Goal: Task Accomplishment & Management: Complete application form

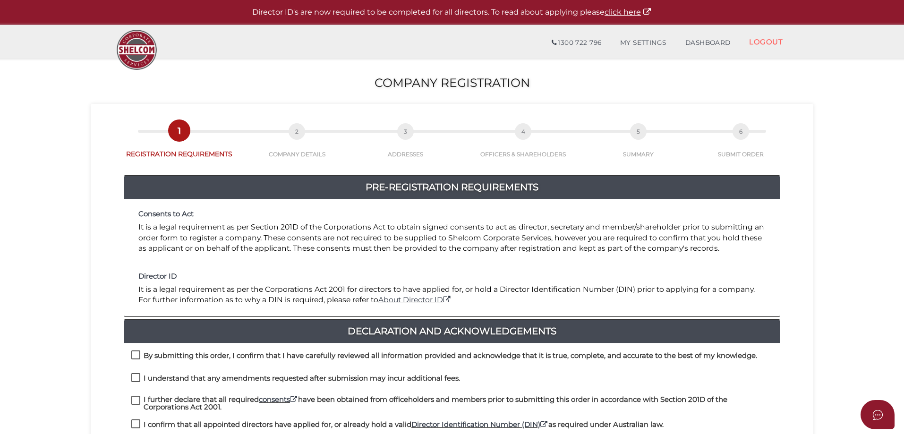
scroll to position [215, 0]
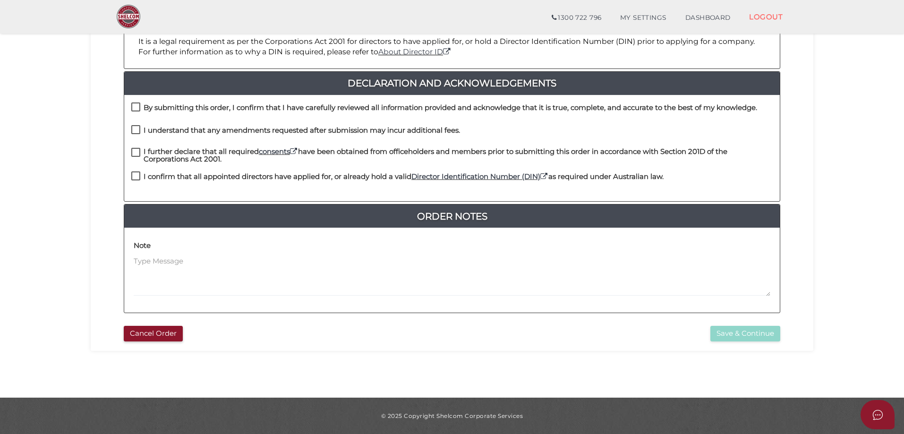
click at [140, 105] on label "By submitting this order, I confirm that I have carefully reviewed all informat…" at bounding box center [444, 110] width 626 height 12
checkbox input "true"
click at [137, 127] on label "I understand that any amendments requested after submission may incur additiona…" at bounding box center [295, 133] width 329 height 12
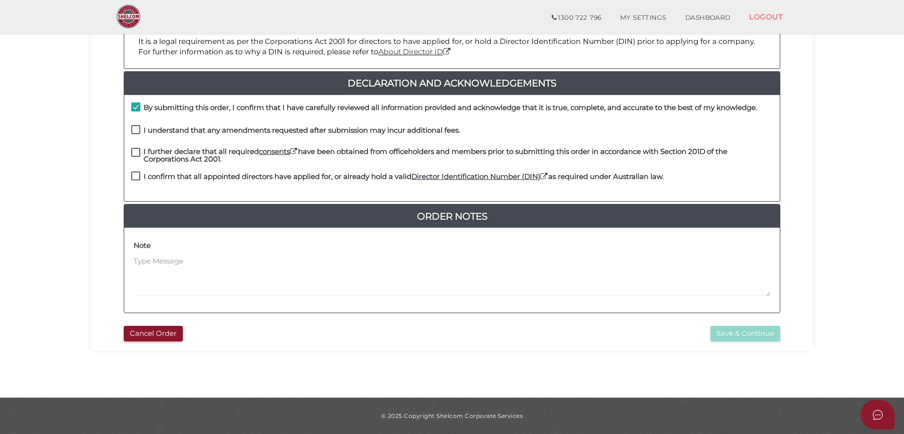
checkbox input "true"
click at [136, 151] on label "I further declare that all required consents have been obtained from officehold…" at bounding box center [452, 154] width 642 height 12
checkbox input "true"
click at [138, 175] on label "I confirm that all appointed directors have applied for, or already hold a vali…" at bounding box center [397, 179] width 533 height 12
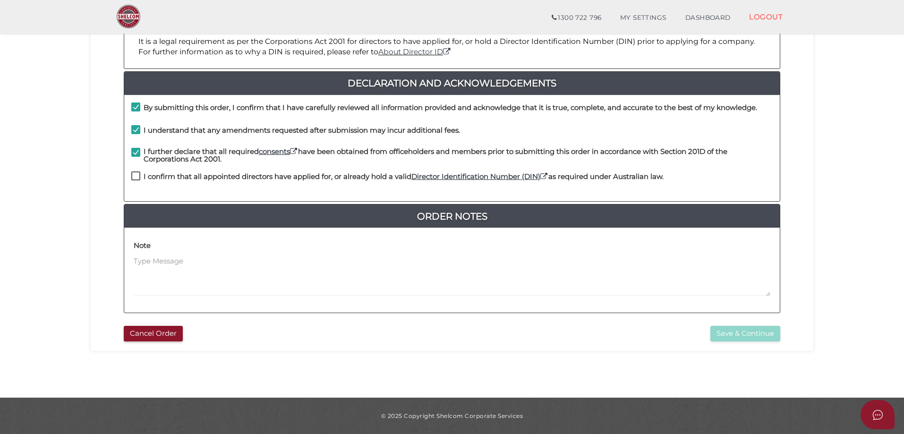
checkbox input "true"
click at [735, 335] on button "Save & Continue" at bounding box center [746, 334] width 70 height 16
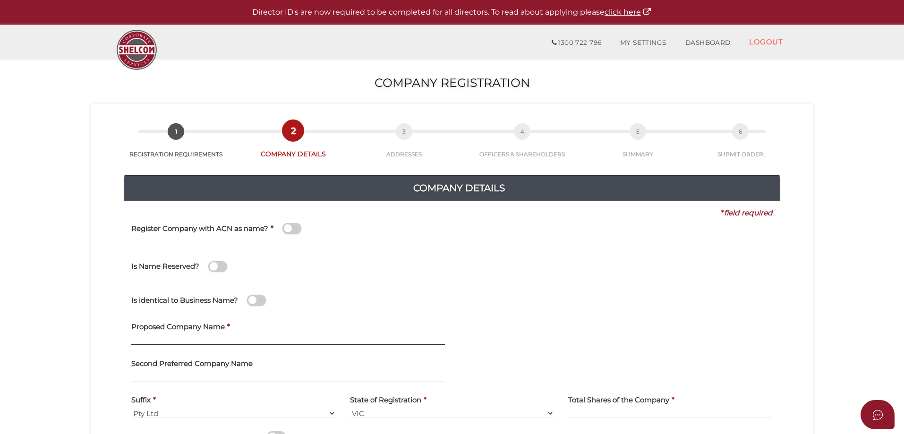
click at [181, 339] on input "text" at bounding box center [288, 340] width 314 height 10
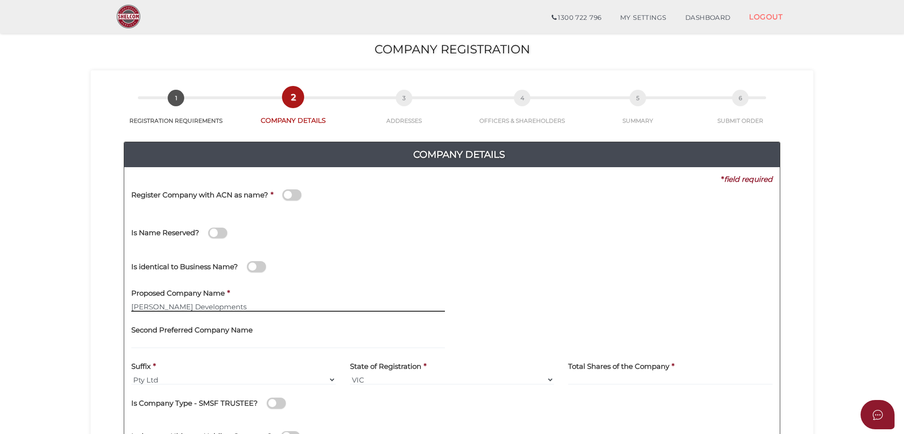
scroll to position [142, 0]
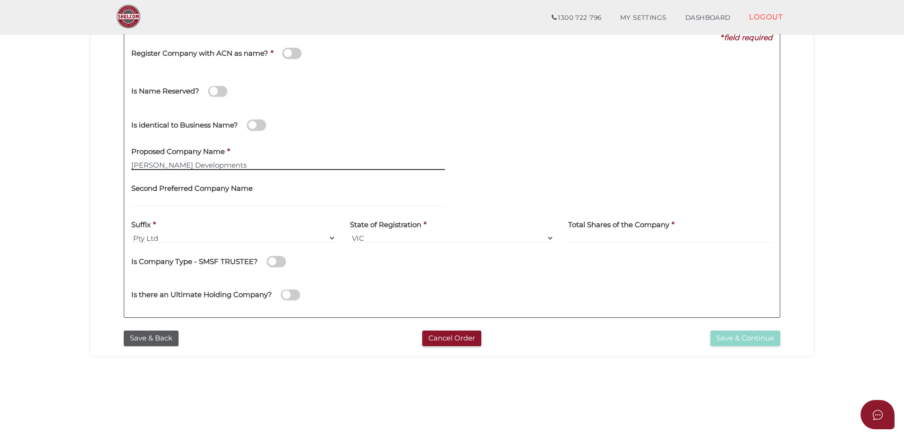
type input "[PERSON_NAME] Developments"
click at [680, 232] on div "Total Shares of the Company *" at bounding box center [670, 229] width 205 height 30
